Goal: Book appointment/travel/reservation

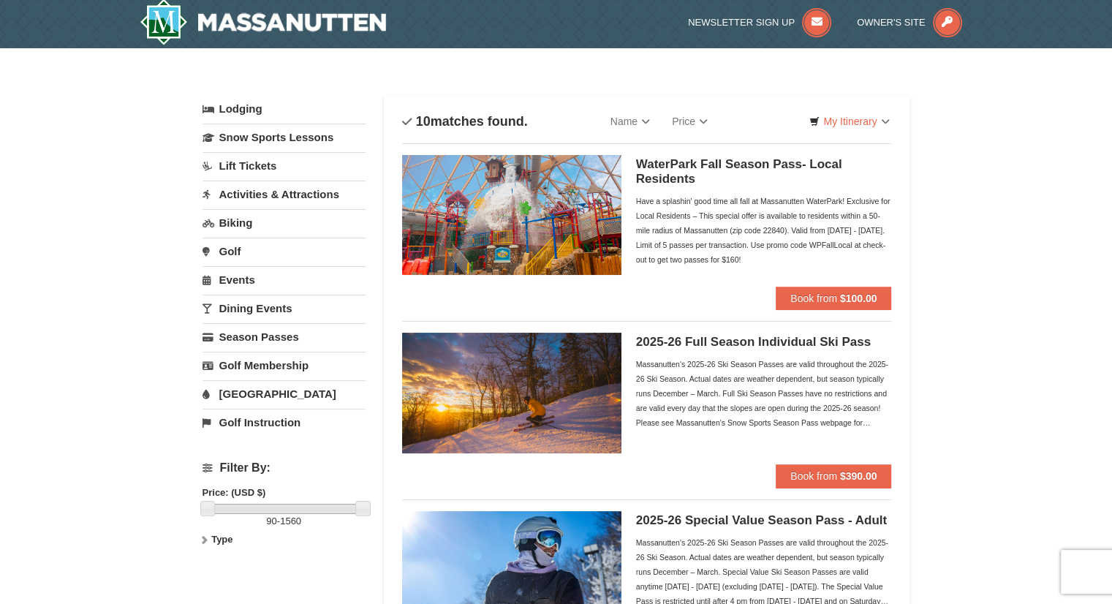
scroll to position [2, 0]
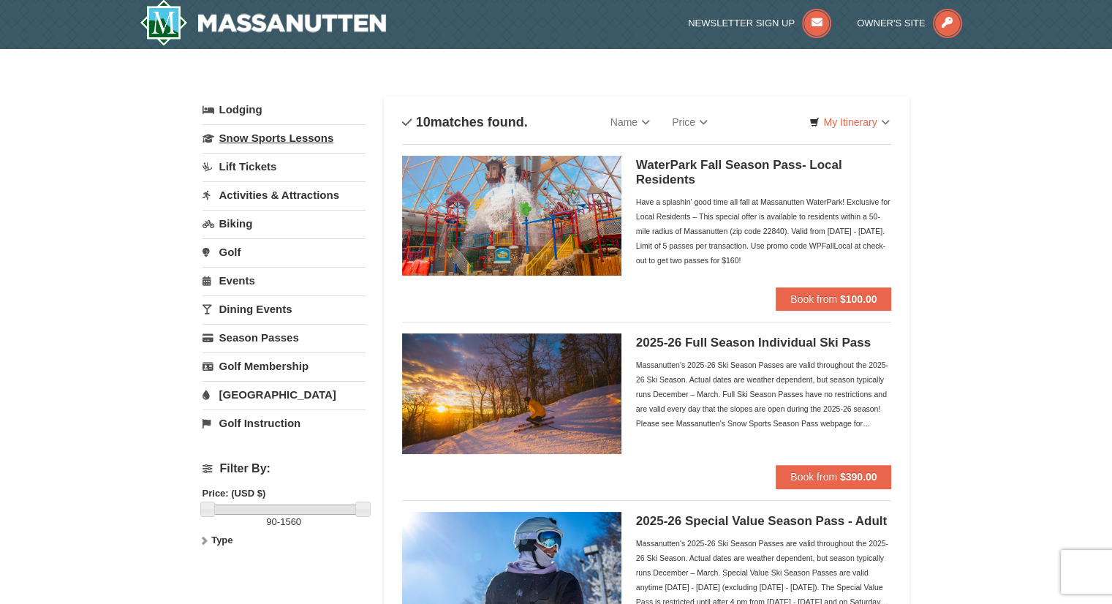
click at [254, 137] on link "Snow Sports Lessons" at bounding box center [284, 137] width 163 height 27
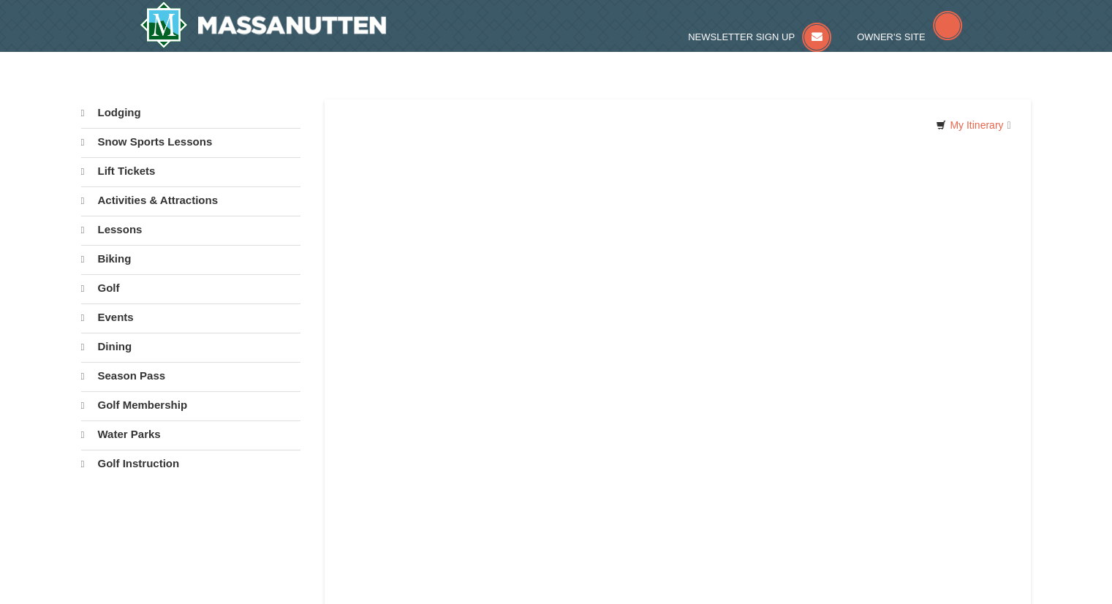
select select "9"
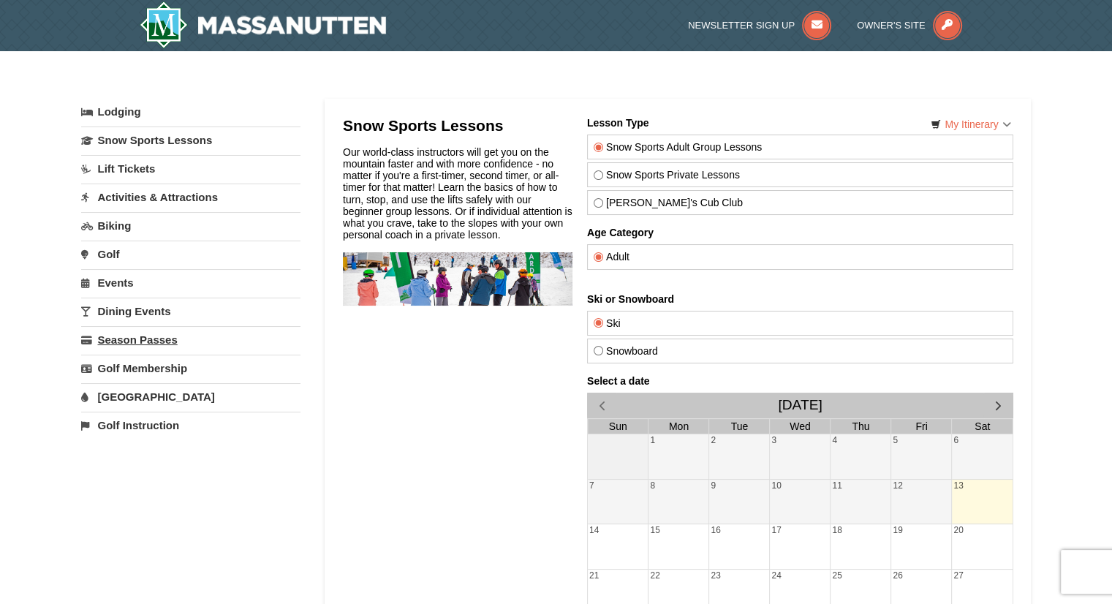
click at [146, 339] on link "Season Passes" at bounding box center [190, 339] width 219 height 27
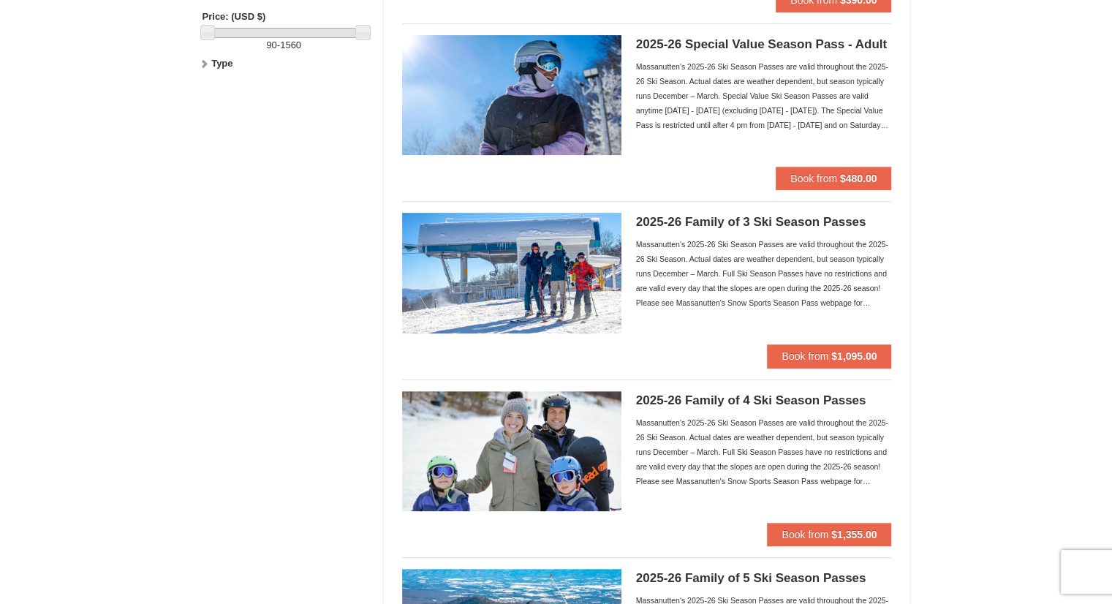
scroll to position [483, 0]
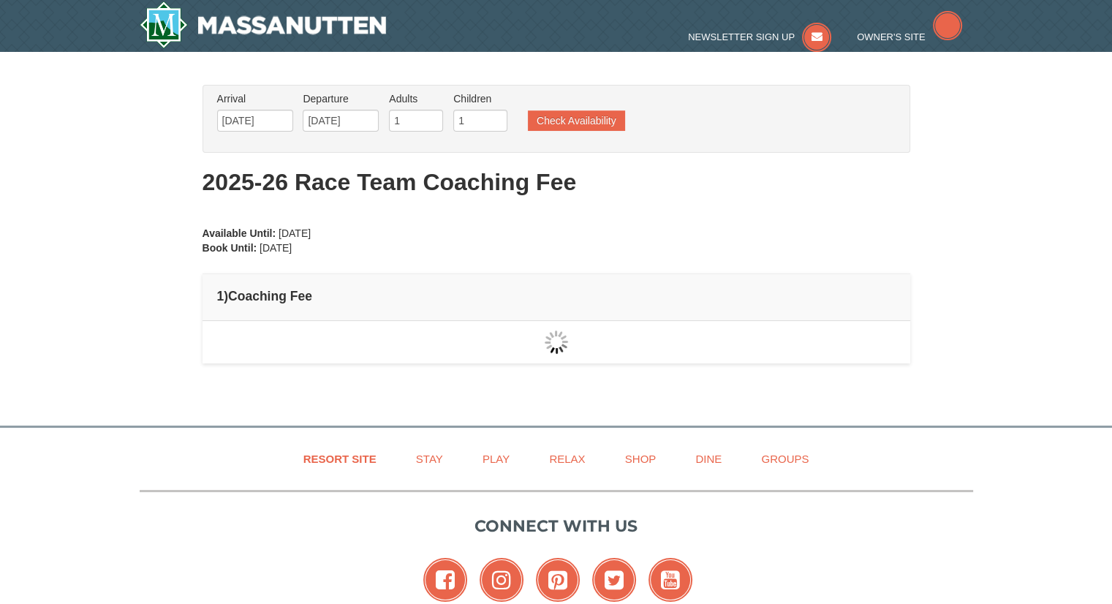
type input "[DATE]"
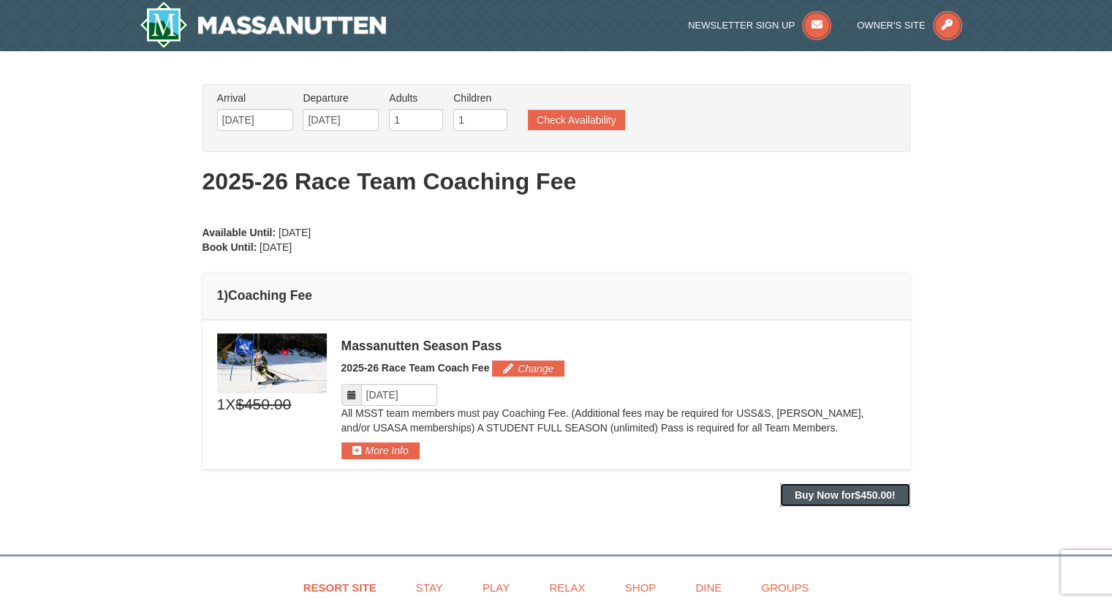
click at [887, 494] on span "$450.00" at bounding box center [873, 495] width 37 height 12
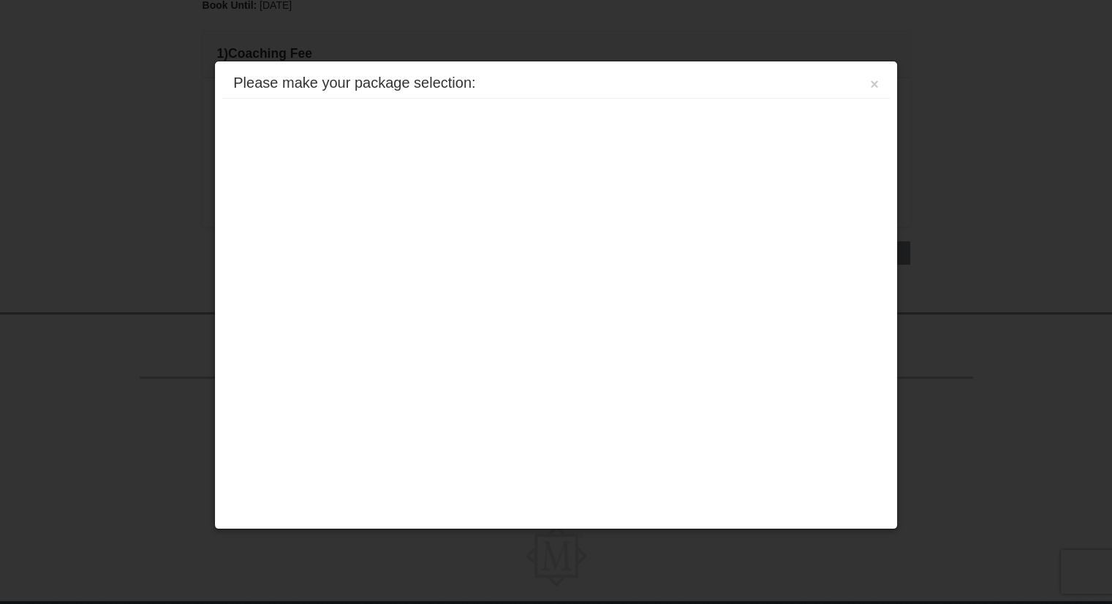
scroll to position [299, 0]
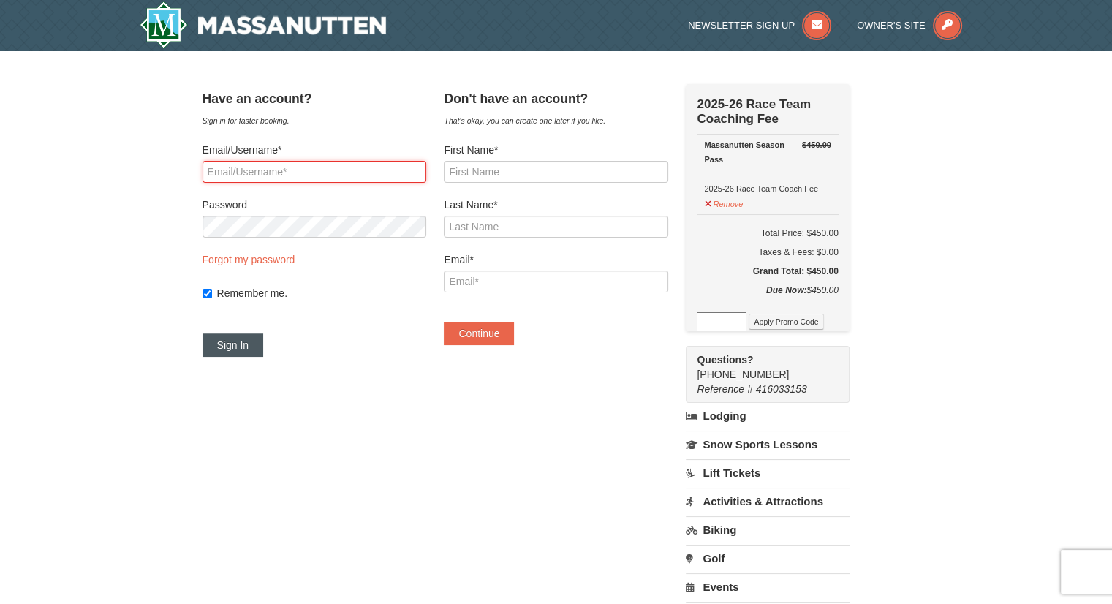
type input "dgeisert@msn.com"
click at [255, 349] on button "Sign In" at bounding box center [233, 344] width 61 height 23
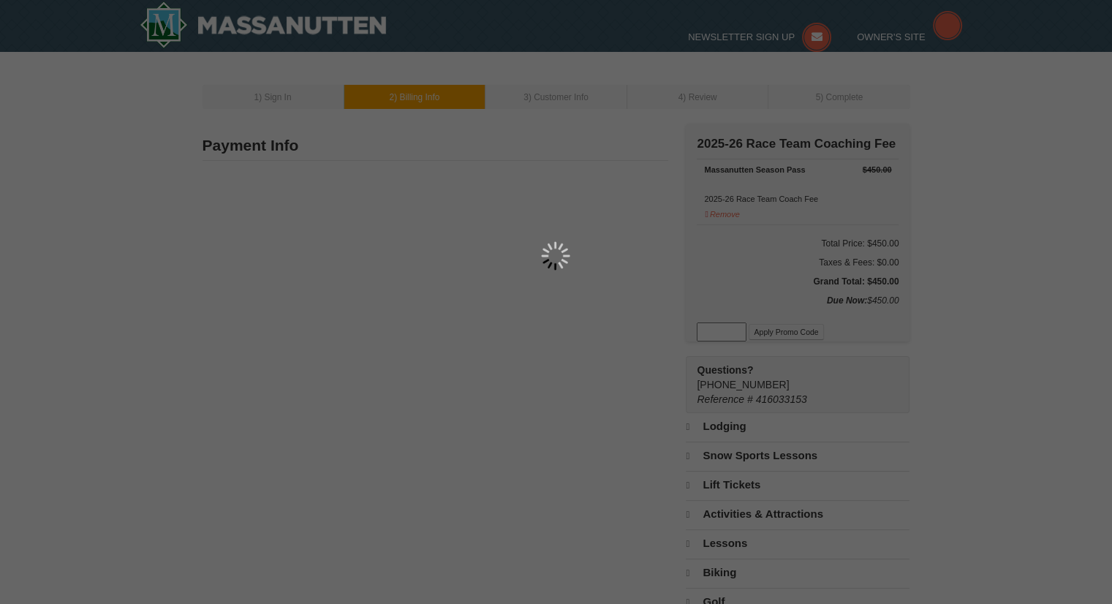
type input "[STREET_ADDRESS]"
type input "Rockingham"
type input "22801"
type input "540"
type input "421"
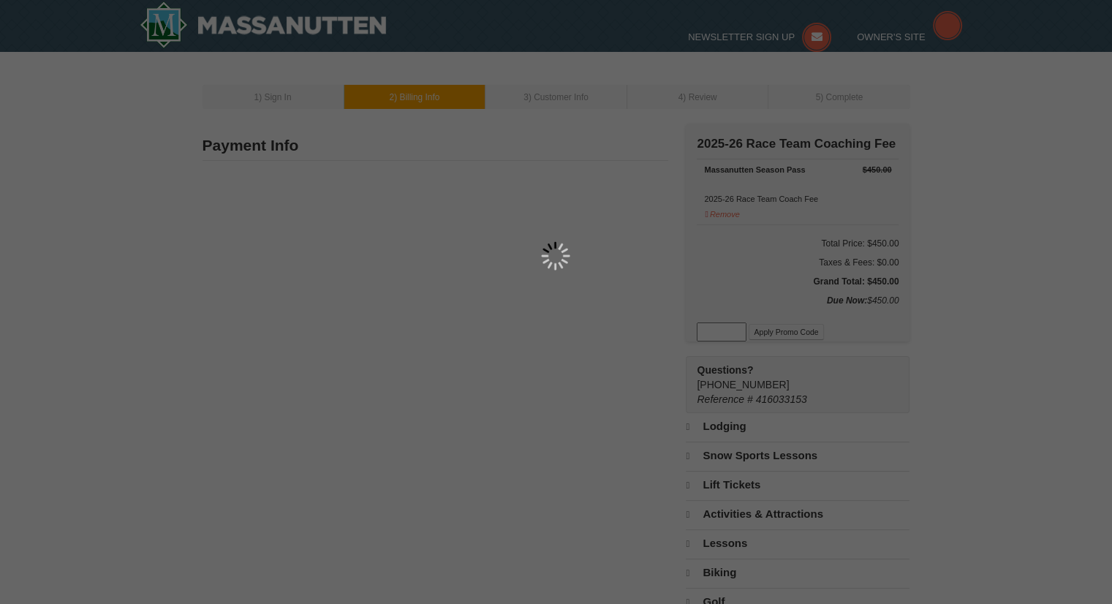
type input "4210"
type input "dgeisert@msn.com"
select select "VA"
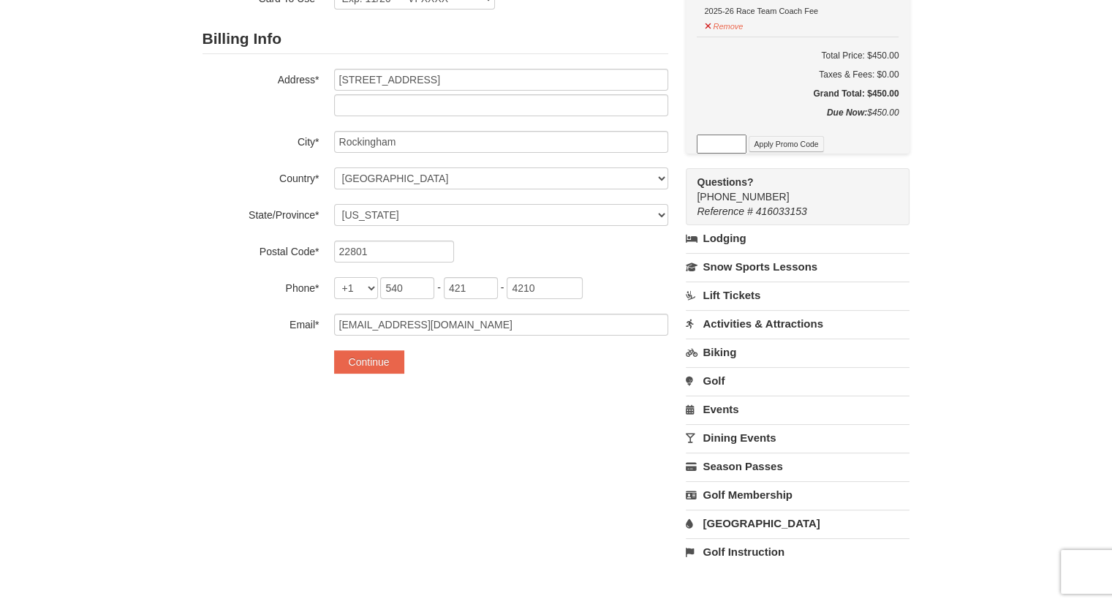
scroll to position [195, 0]
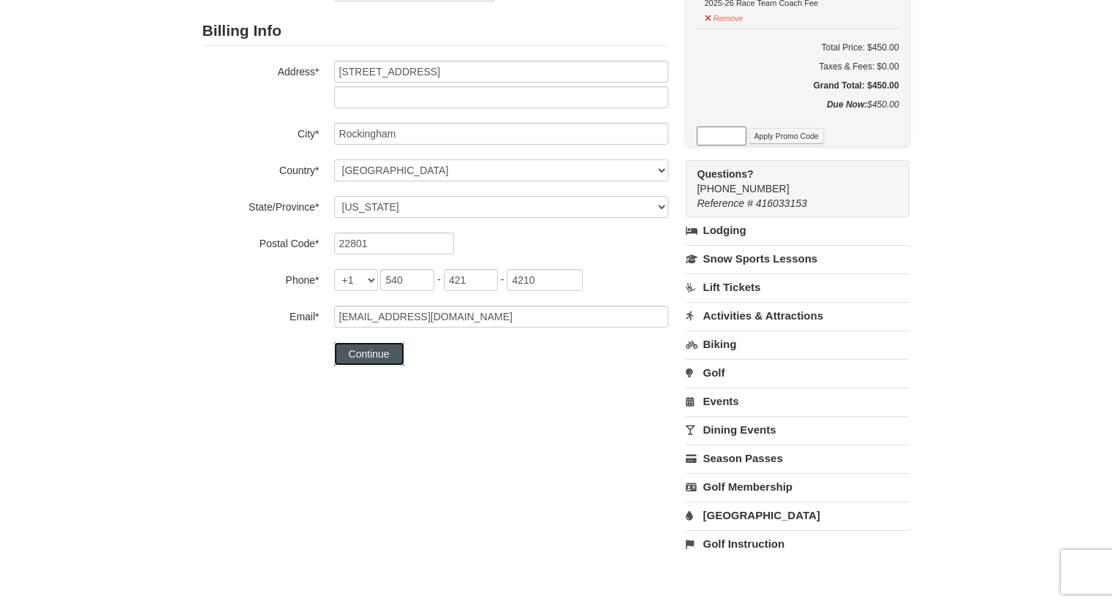
click at [377, 355] on button "Continue" at bounding box center [369, 353] width 70 height 23
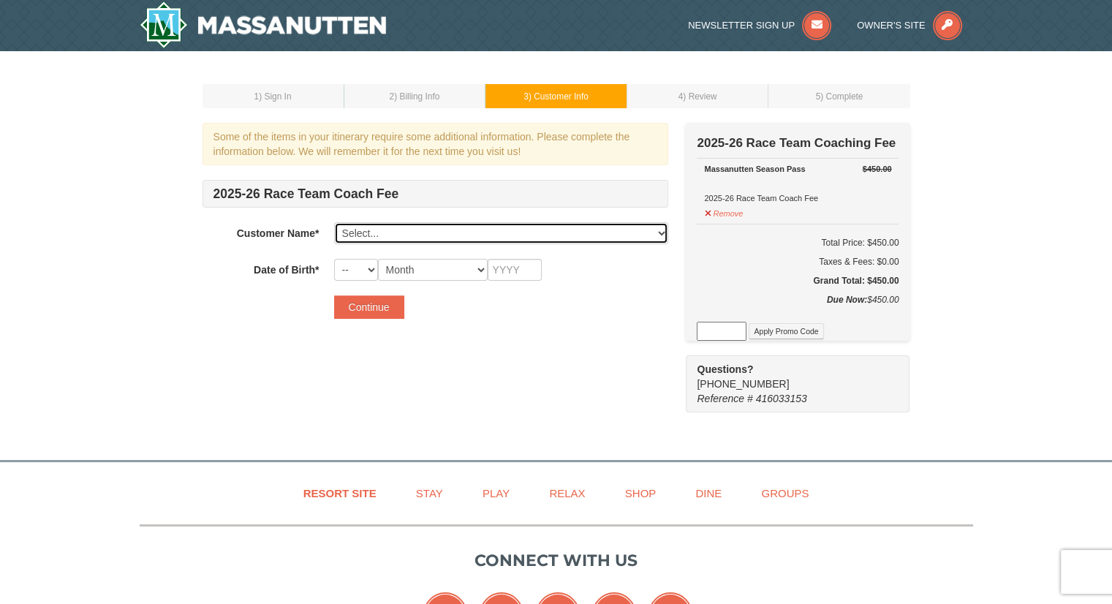
click at [422, 235] on select "Select... [PERSON_NAME] [PERSON_NAME] [PERSON_NAME] [PERSON_NAME] Add New..." at bounding box center [501, 233] width 334 height 22
select select "21950665"
click at [334, 222] on select "Select... [PERSON_NAME] [PERSON_NAME] [PERSON_NAME] [PERSON_NAME] Add New..." at bounding box center [501, 233] width 334 height 22
select select "15"
select select "10"
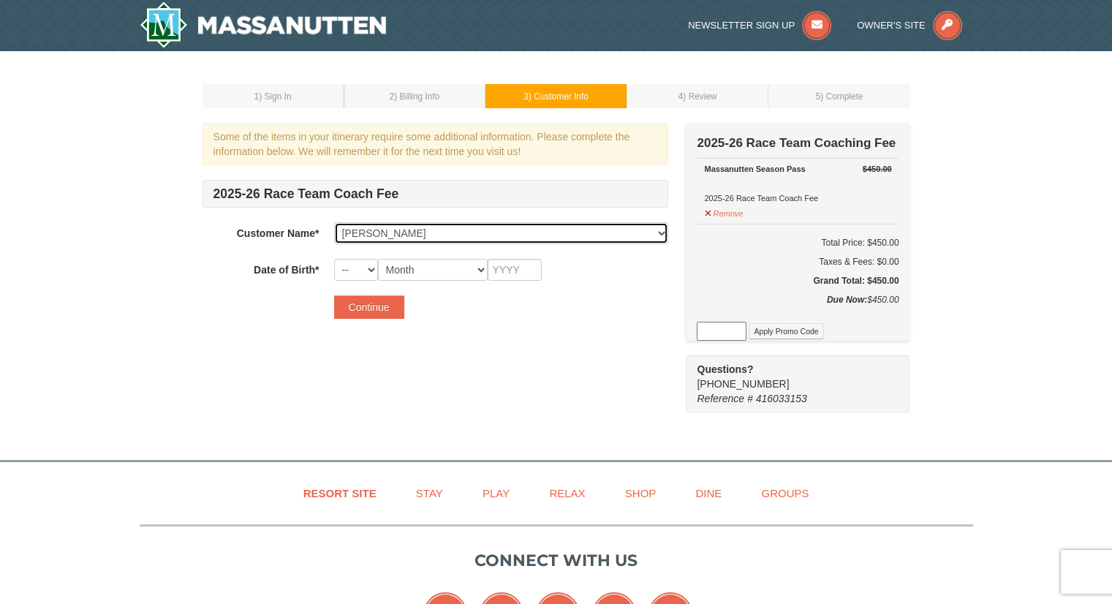
type input "2016"
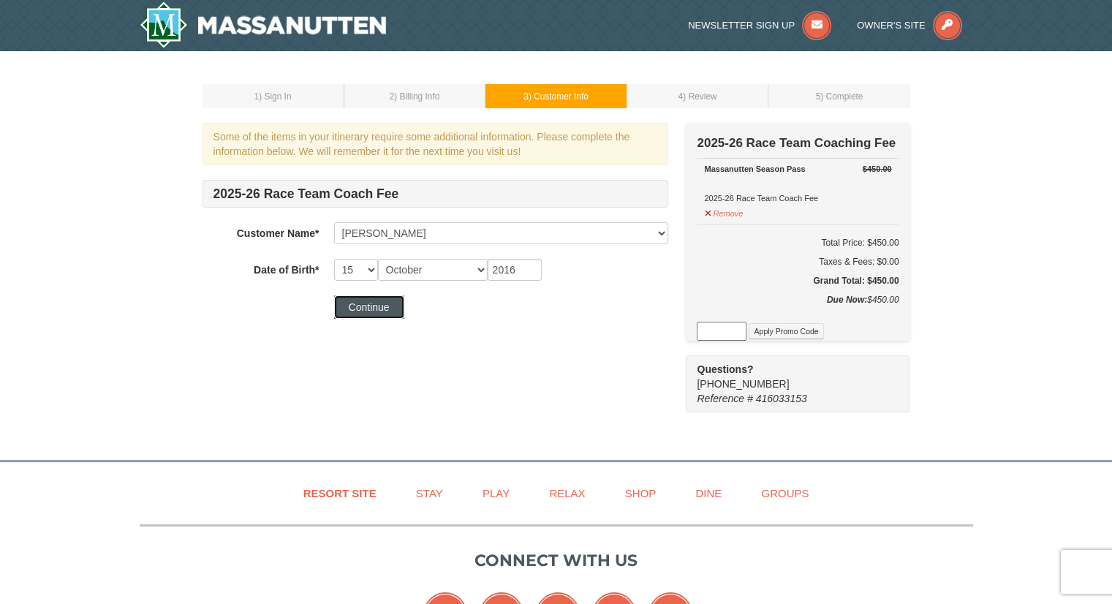
click at [381, 306] on button "Continue" at bounding box center [369, 306] width 70 height 23
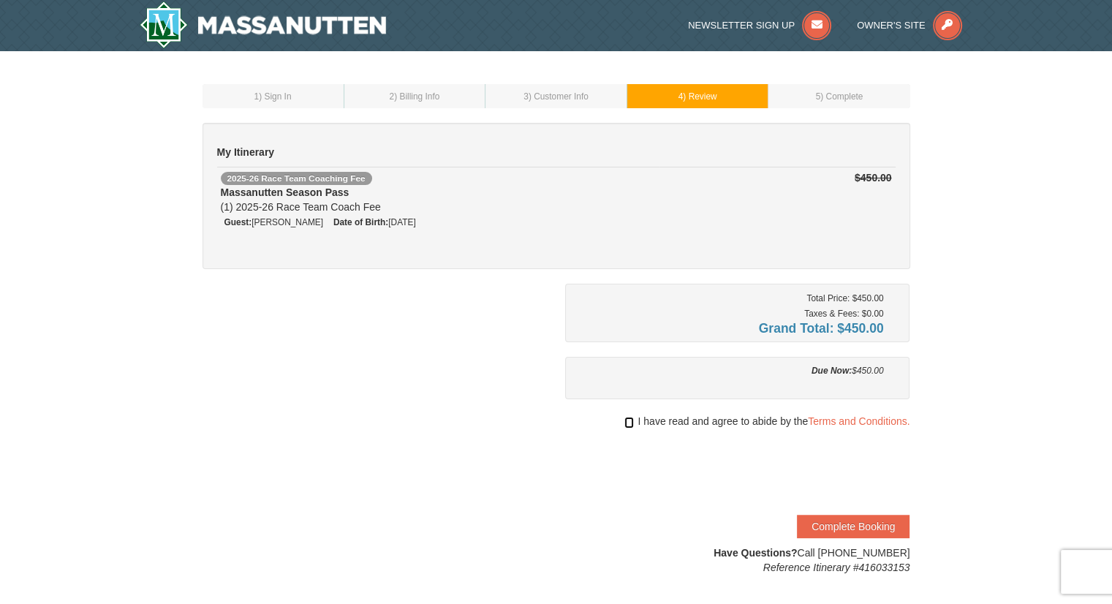
click at [625, 421] on input "checkbox" at bounding box center [629, 423] width 10 height 12
checkbox input "true"
click at [851, 527] on button "Complete Booking" at bounding box center [853, 526] width 113 height 23
